Goal: Task Accomplishment & Management: Manage account settings

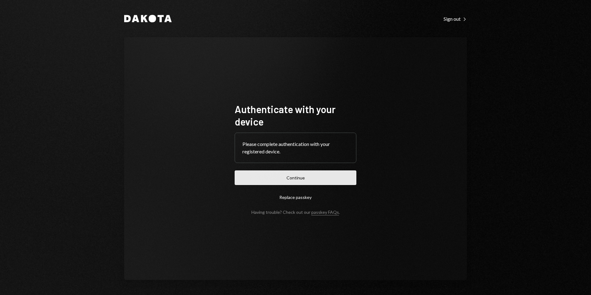
click at [289, 180] on button "Continue" at bounding box center [296, 178] width 122 height 15
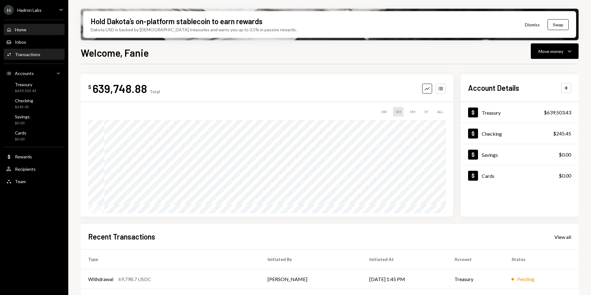
click at [29, 51] on div "Activities Transactions" at bounding box center [34, 54] width 56 height 11
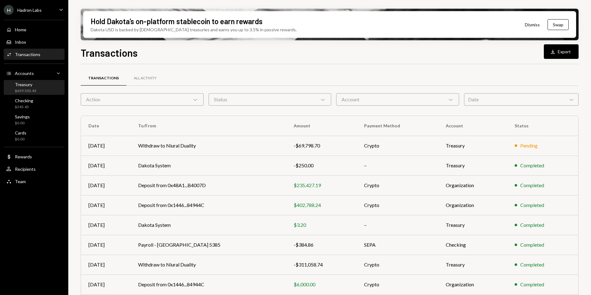
click at [29, 85] on div "Treasury" at bounding box center [25, 84] width 21 height 5
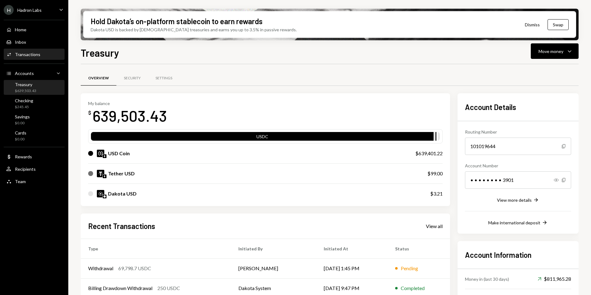
click at [29, 54] on div "Transactions" at bounding box center [27, 54] width 25 height 5
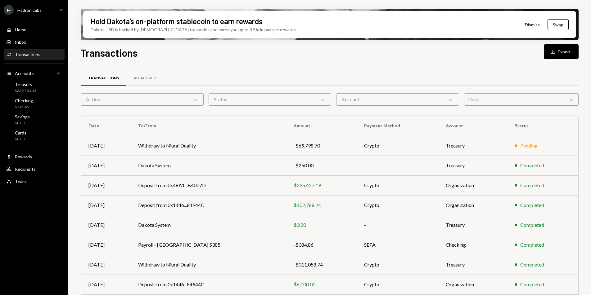
click at [525, 102] on div "Date Chevron Down" at bounding box center [521, 99] width 115 height 12
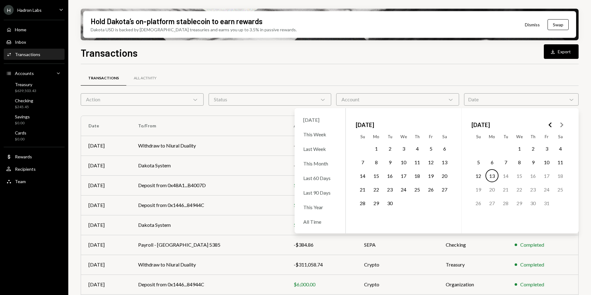
click at [376, 203] on button "29" at bounding box center [376, 203] width 13 height 13
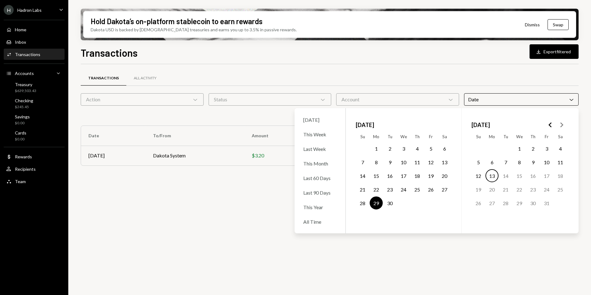
click at [495, 177] on button "13" at bounding box center [491, 175] width 13 height 13
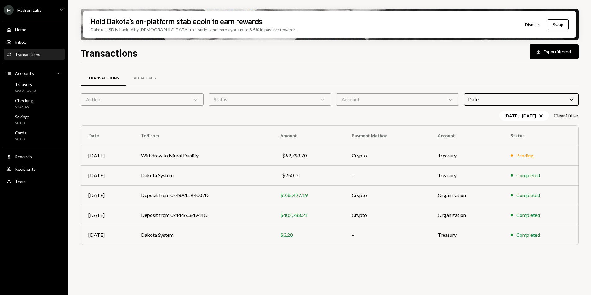
click at [487, 56] on div "Transactions Download Export filtered" at bounding box center [330, 52] width 498 height 14
click at [545, 53] on button "Download Export filtered" at bounding box center [553, 51] width 49 height 15
click at [540, 118] on icon "Cross" at bounding box center [540, 116] width 5 height 5
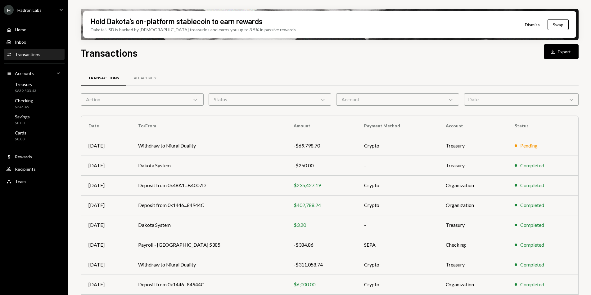
click at [38, 53] on div "Transactions" at bounding box center [27, 54] width 25 height 5
click at [498, 101] on div "Date Chevron Down" at bounding box center [521, 99] width 115 height 12
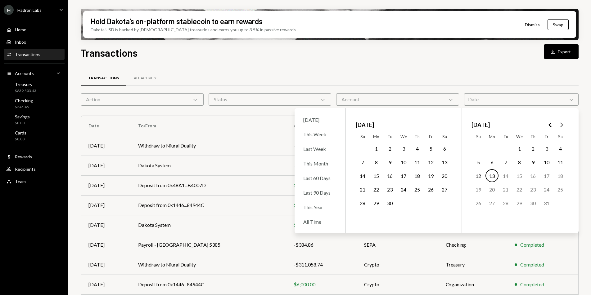
click at [472, 84] on div "Transactions All Activity" at bounding box center [330, 78] width 498 height 16
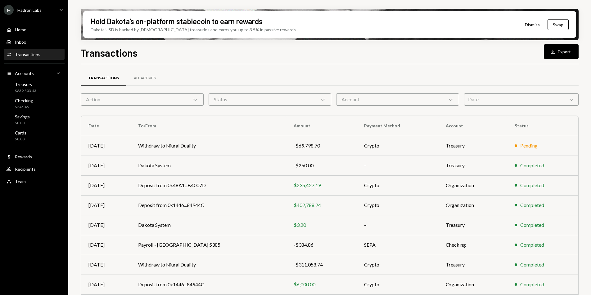
click at [510, 99] on div "Date Chevron Down" at bounding box center [521, 99] width 115 height 12
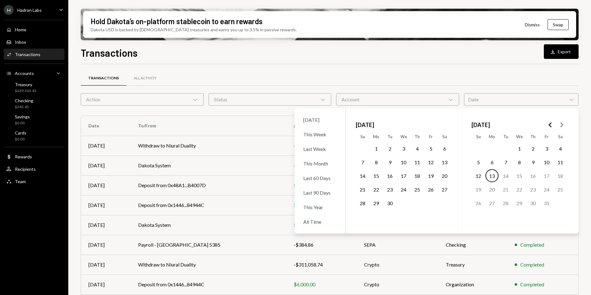
click at [375, 188] on button "22" at bounding box center [376, 189] width 13 height 13
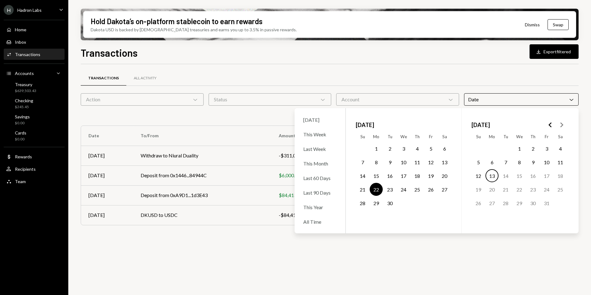
click at [494, 175] on button "13" at bounding box center [491, 175] width 13 height 13
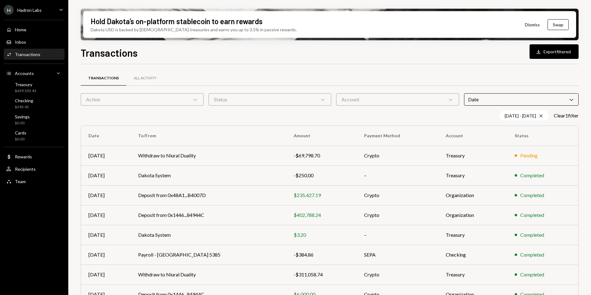
click at [520, 72] on div "Transactions All Activity" at bounding box center [330, 78] width 498 height 16
click at [541, 52] on div "Download" at bounding box center [539, 52] width 8 height 6
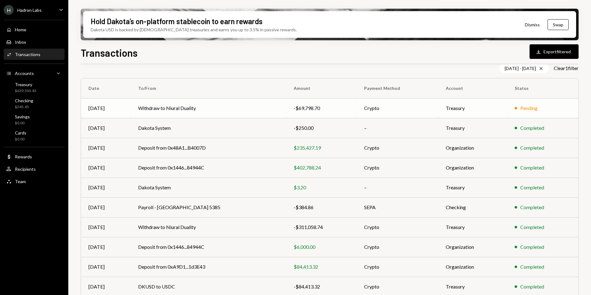
scroll to position [41, 0]
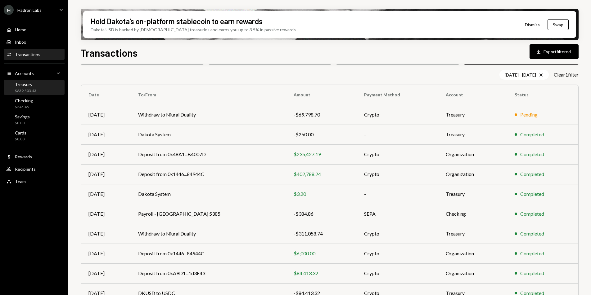
click at [52, 91] on div "Treasury $639,503.43" at bounding box center [34, 88] width 56 height 12
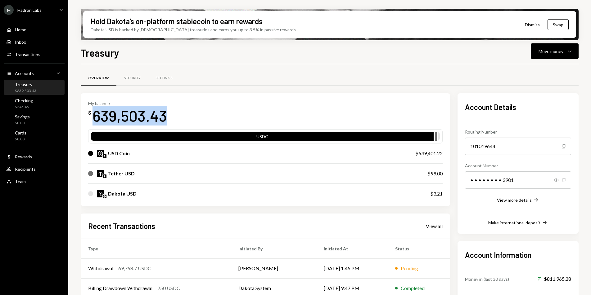
drag, startPoint x: 180, startPoint y: 120, endPoint x: 86, endPoint y: 121, distance: 94.0
click at [86, 121] on div "My balance $ 639,503.43 USDC USD Coin $639,401.22 Tether USD $99.00 Dakota USD …" at bounding box center [265, 149] width 369 height 113
copy div "639,503.43"
click at [224, 93] on div "My balance $ 639,503.43 USDC USD Coin $639,401.22 Tether USD $99.00 Dakota USD …" at bounding box center [265, 149] width 369 height 113
click at [40, 13] on div "H Hadron Labs" at bounding box center [23, 10] width 38 height 10
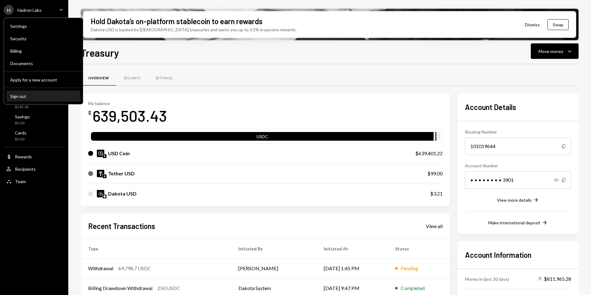
click at [37, 99] on button "Sign out" at bounding box center [44, 96] width 74 height 11
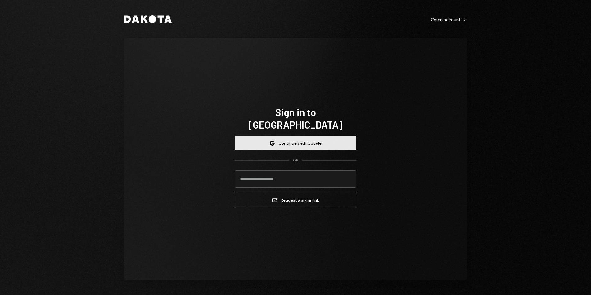
click at [311, 142] on button "Google Continue with Google" at bounding box center [296, 143] width 122 height 15
